Goal: Find specific page/section: Find specific page/section

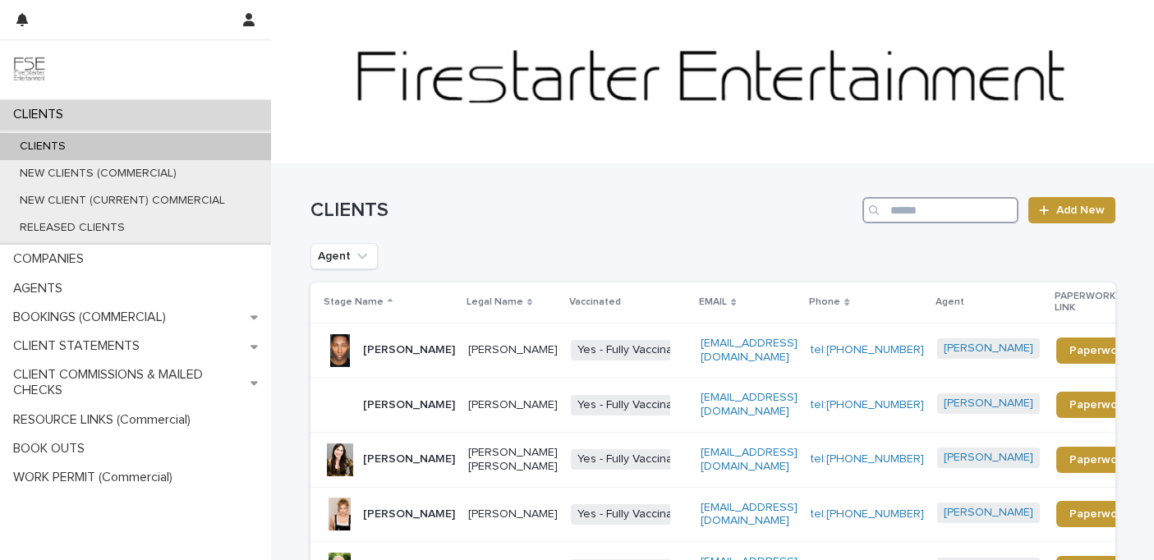
click at [914, 219] on input "Search" at bounding box center [941, 210] width 156 height 26
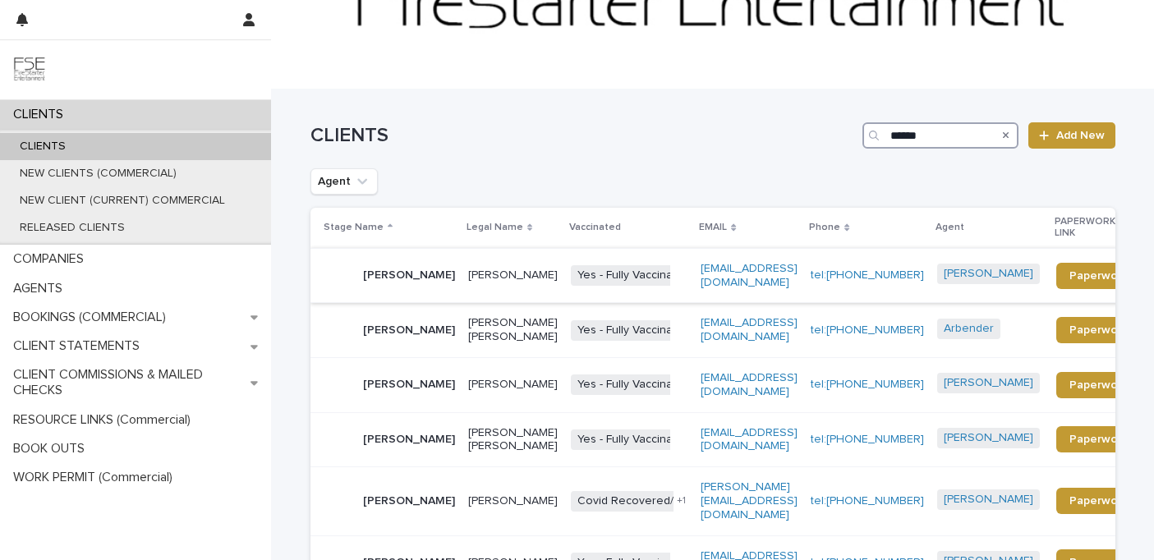
scroll to position [76, 0]
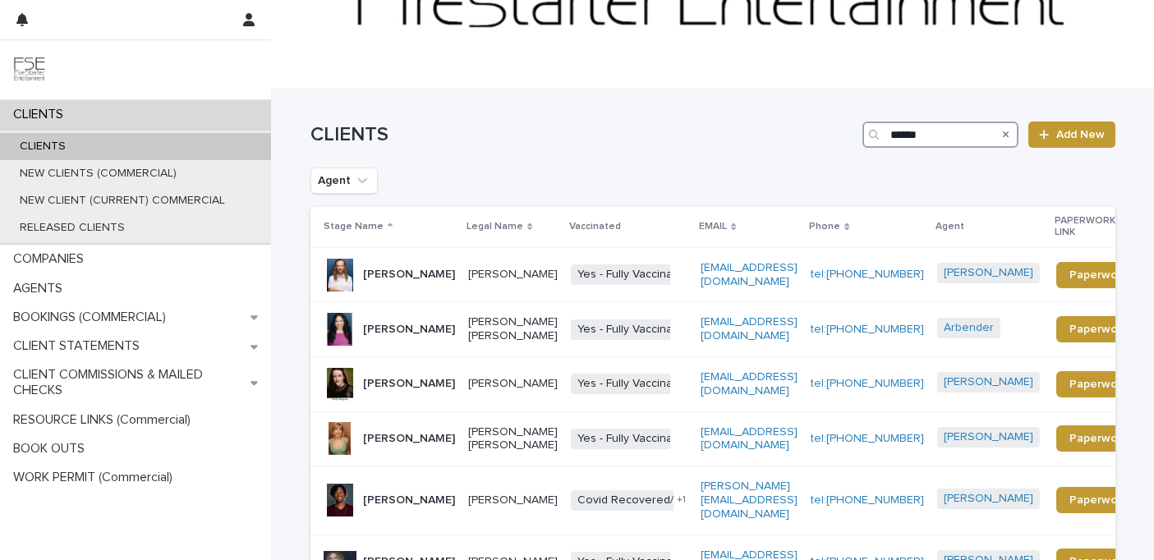
type input "******"
